Goal: Task Accomplishment & Management: Manage account settings

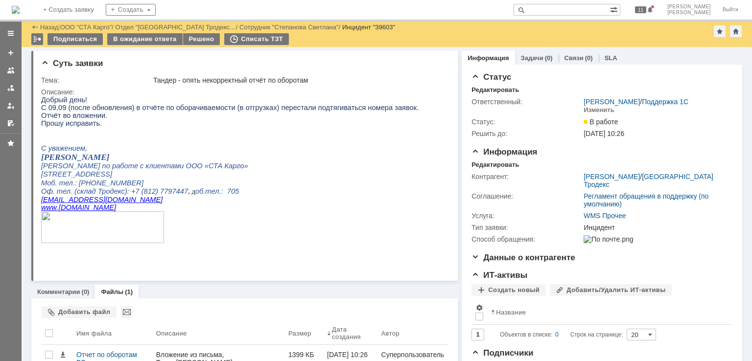
scroll to position [53, 0]
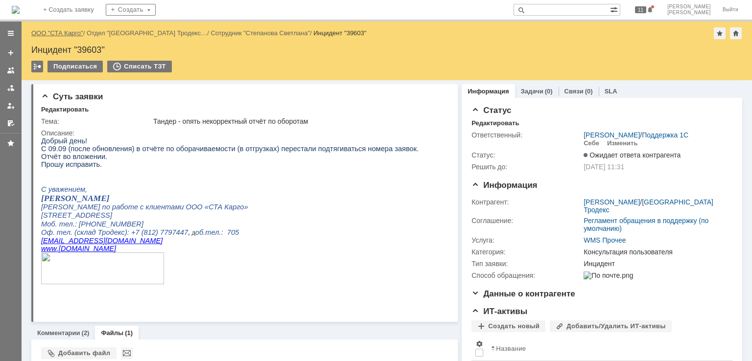
click at [68, 35] on link "ООО "СТА Карго"" at bounding box center [57, 32] width 52 height 7
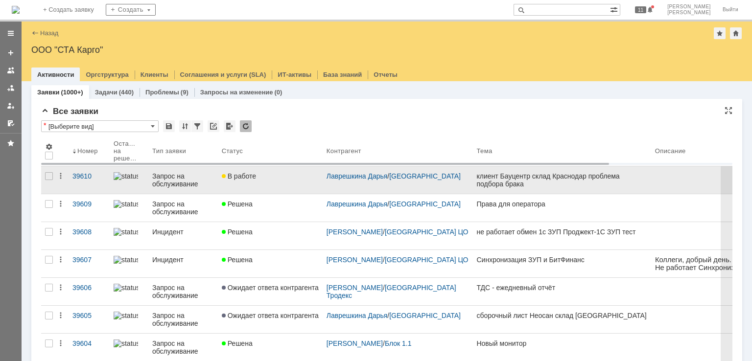
click at [292, 185] on link "В работе" at bounding box center [270, 179] width 105 height 27
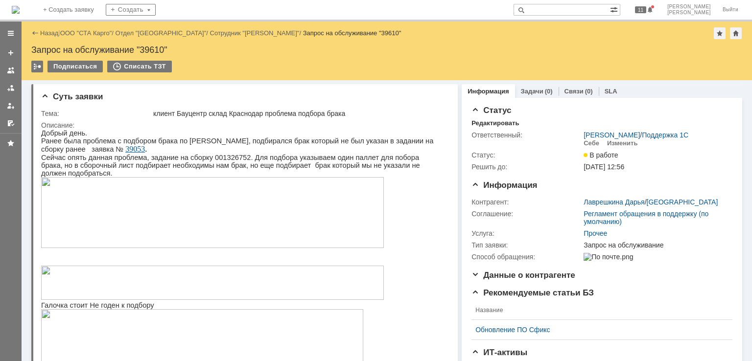
click at [151, 45] on div "Запрос на обслуживание "39610"" at bounding box center [386, 50] width 711 height 10
copy div "39610"
click at [158, 266] on img at bounding box center [212, 283] width 343 height 34
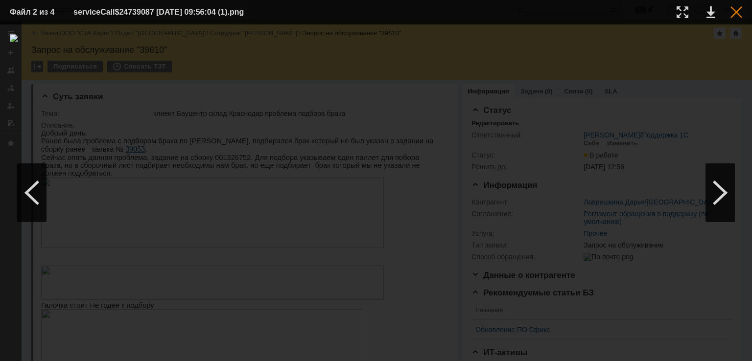
click at [737, 8] on div at bounding box center [737, 12] width 12 height 12
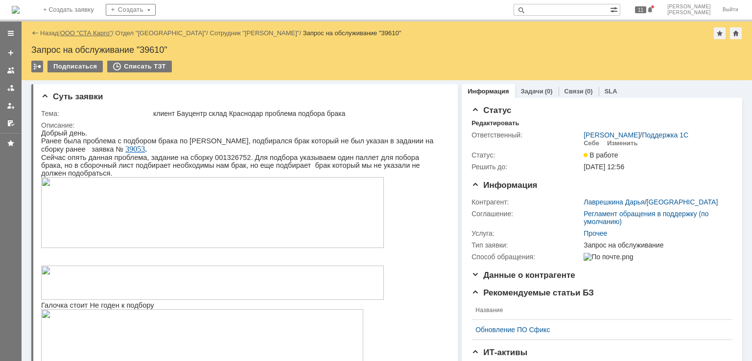
drag, startPoint x: 100, startPoint y: 32, endPoint x: 116, endPoint y: 20, distance: 19.9
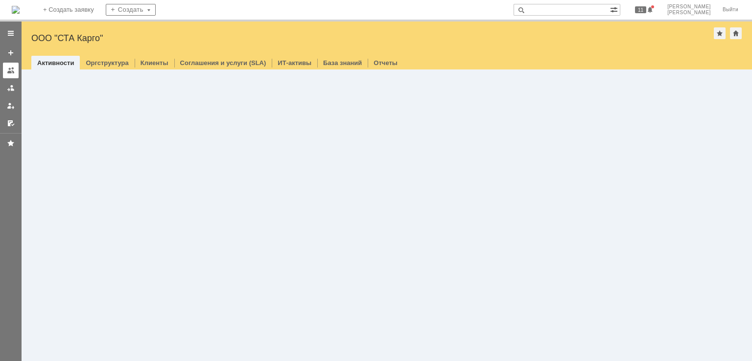
click at [10, 69] on div at bounding box center [11, 71] width 8 height 8
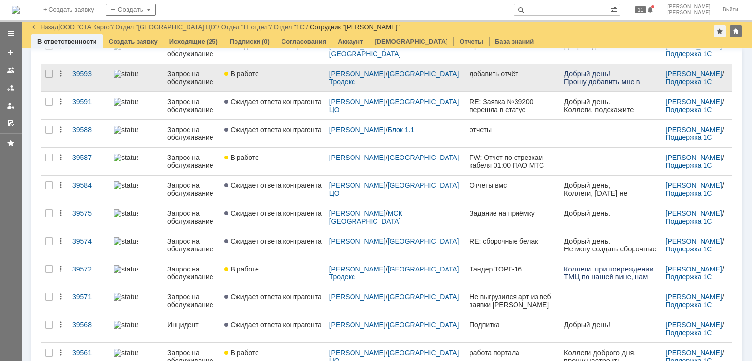
scroll to position [366, 0]
